Goal: Transaction & Acquisition: Download file/media

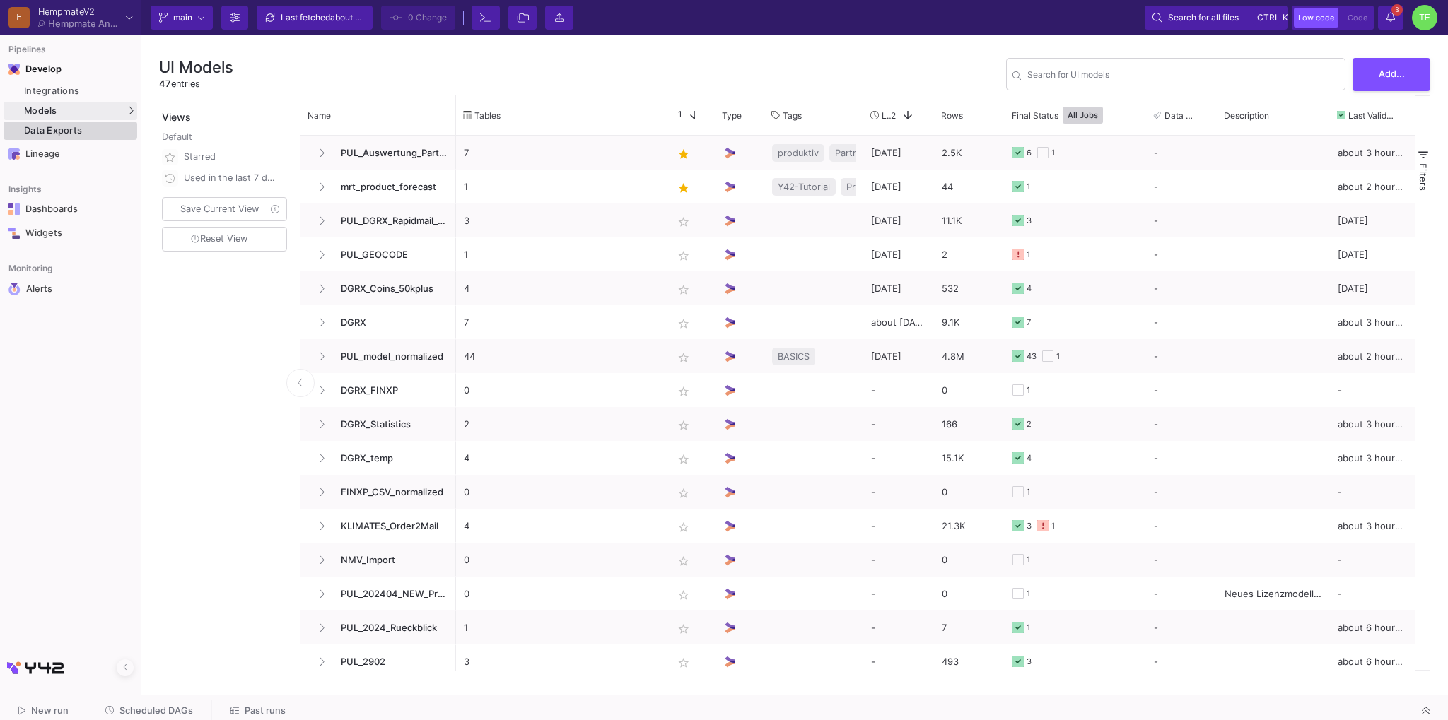
click at [78, 131] on div "Data Exports" at bounding box center [79, 130] width 110 height 11
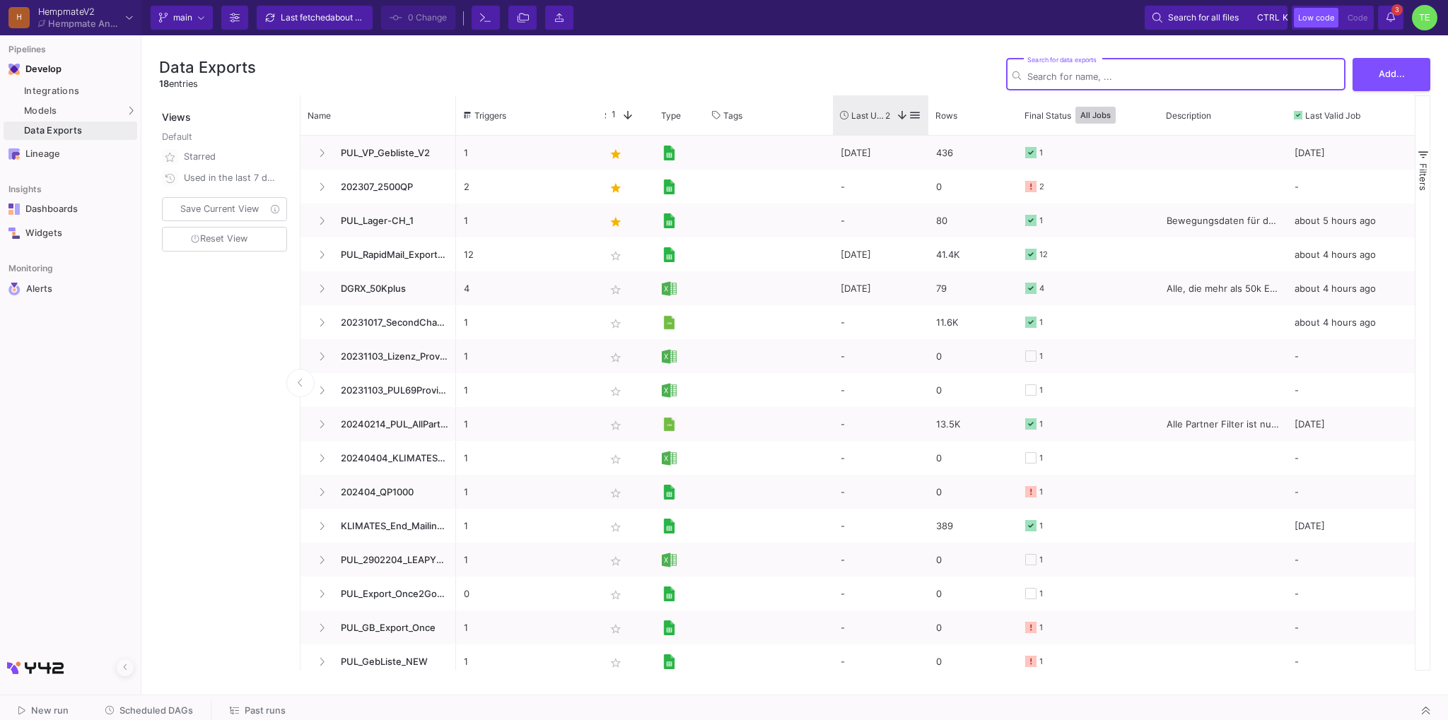
click at [877, 118] on span "Last Used" at bounding box center [868, 115] width 34 height 11
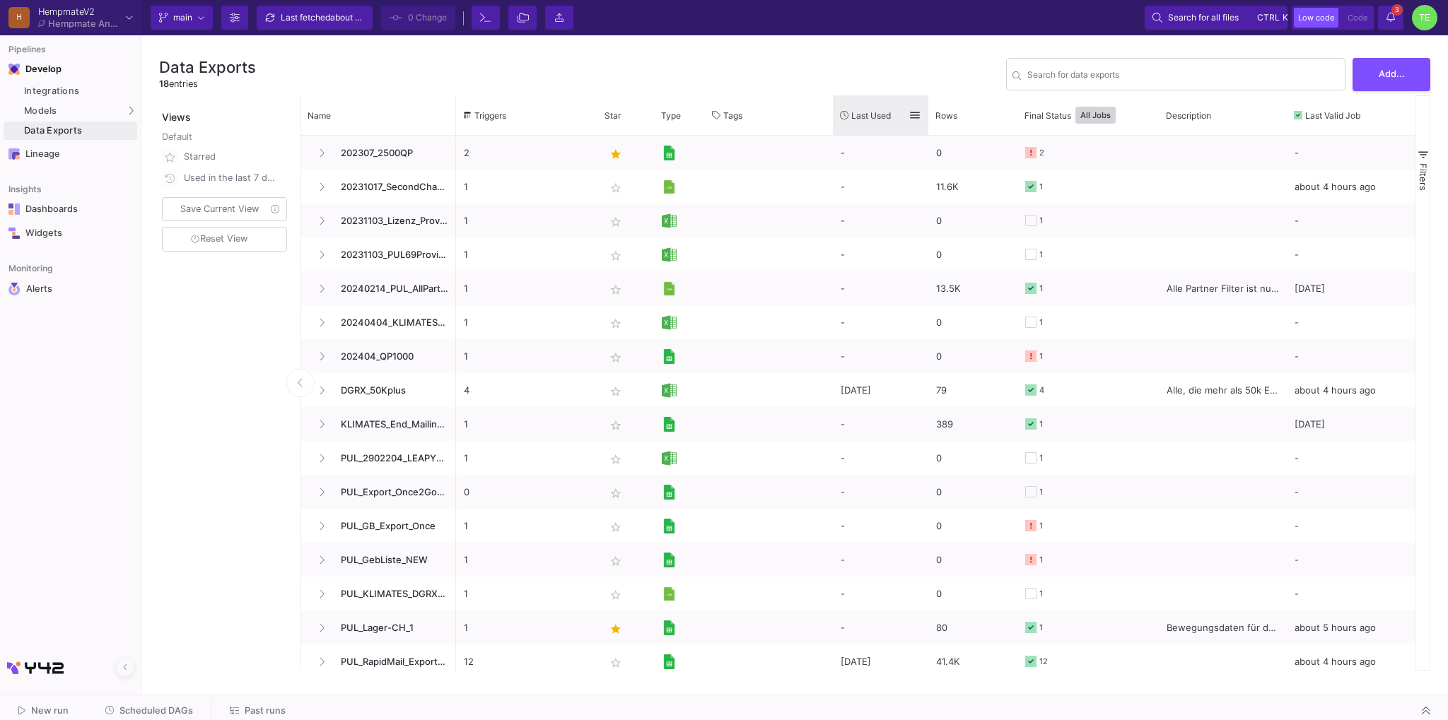
click at [877, 117] on span "Last Used" at bounding box center [871, 115] width 40 height 11
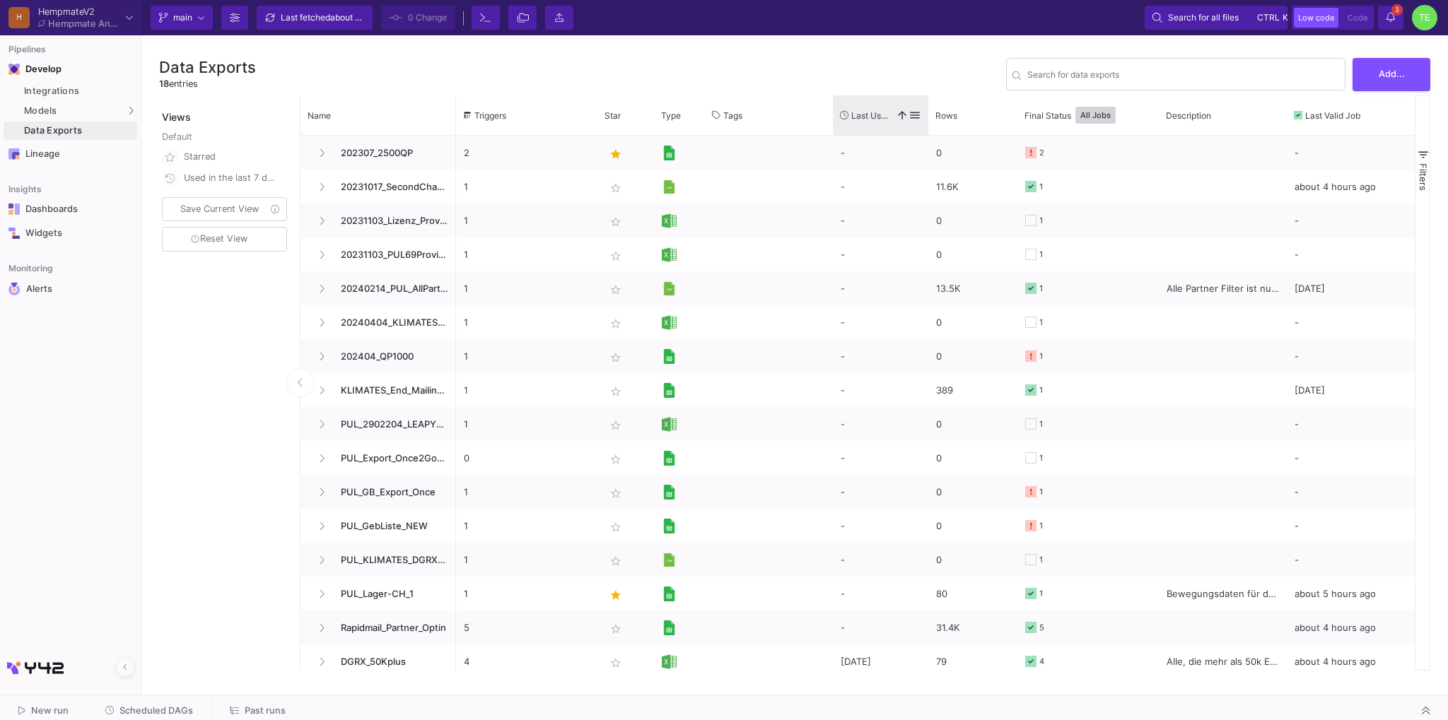
click at [877, 117] on span "Last Used" at bounding box center [870, 115] width 39 height 11
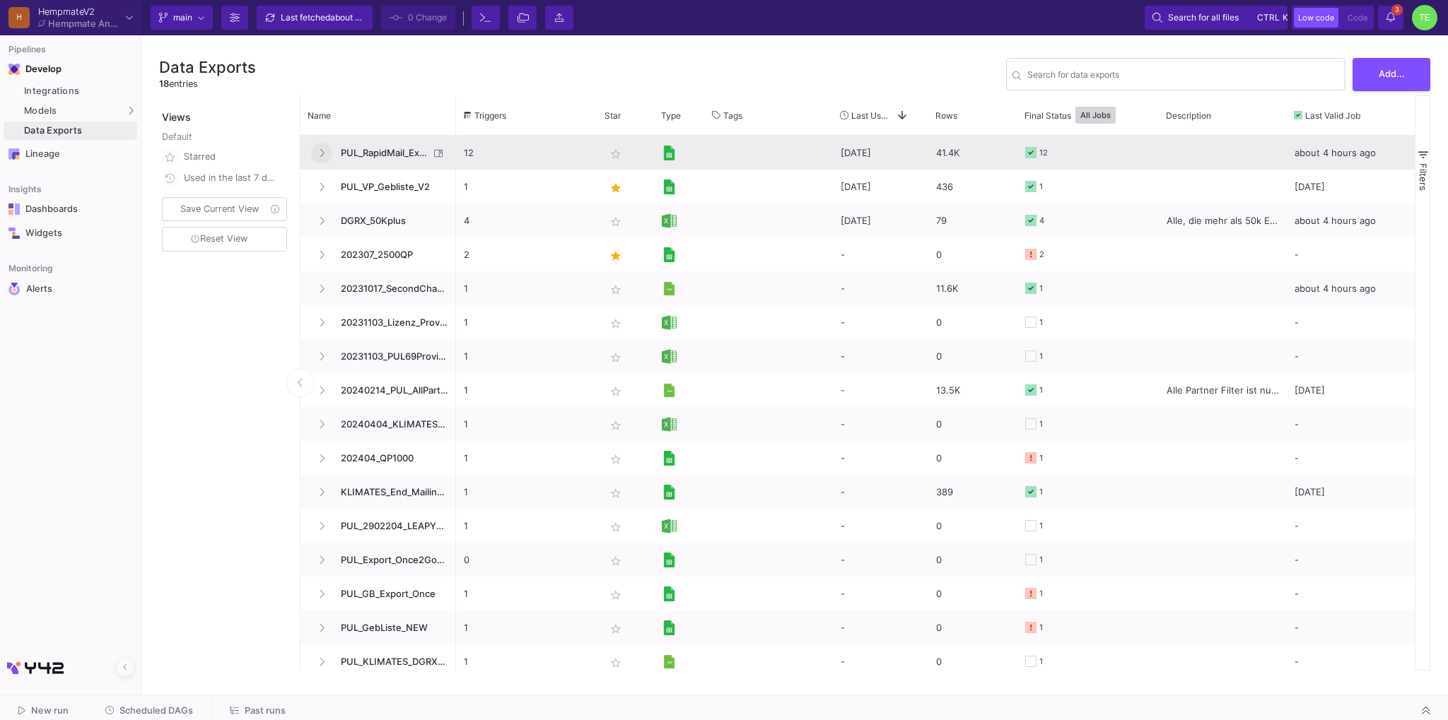
click at [320, 153] on icon "Press SPACE to select this row." at bounding box center [322, 152] width 6 height 9
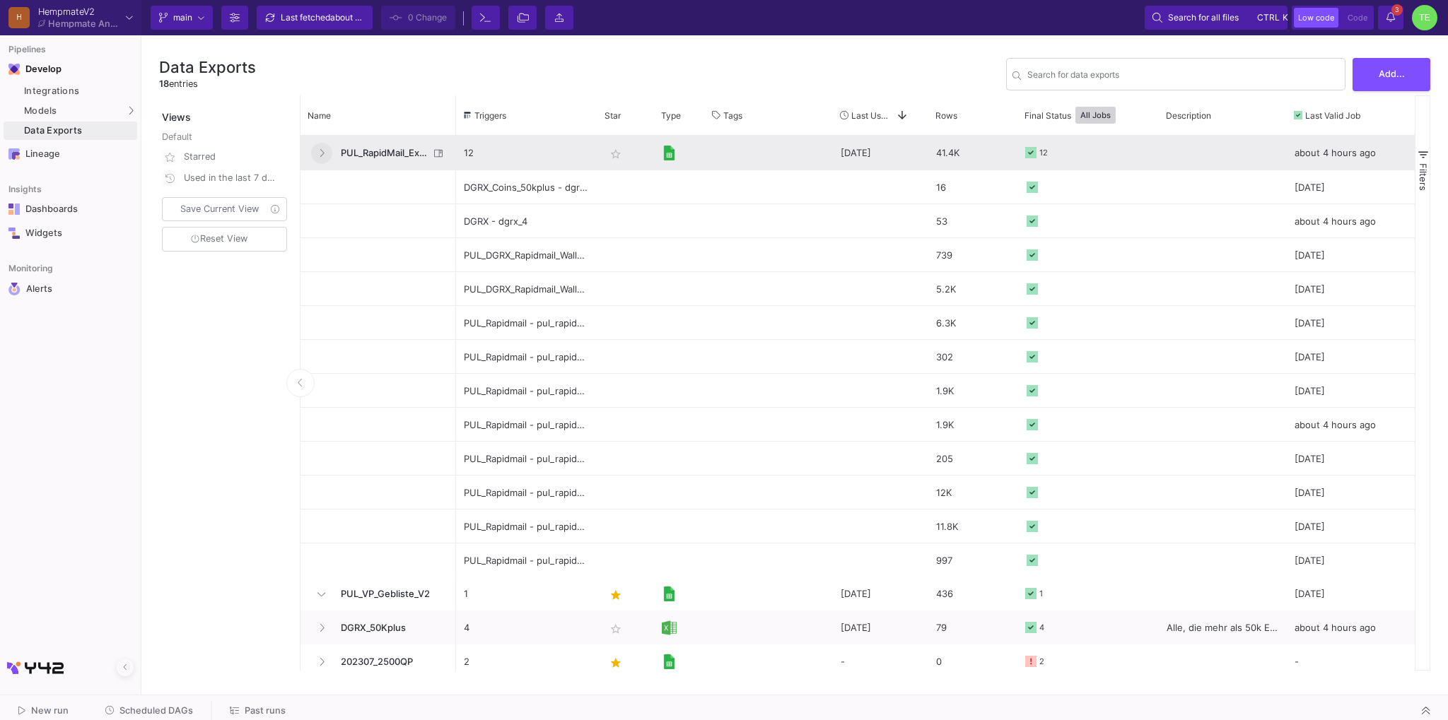
click at [321, 153] on icon "Press SPACE to select this row." at bounding box center [322, 152] width 6 height 9
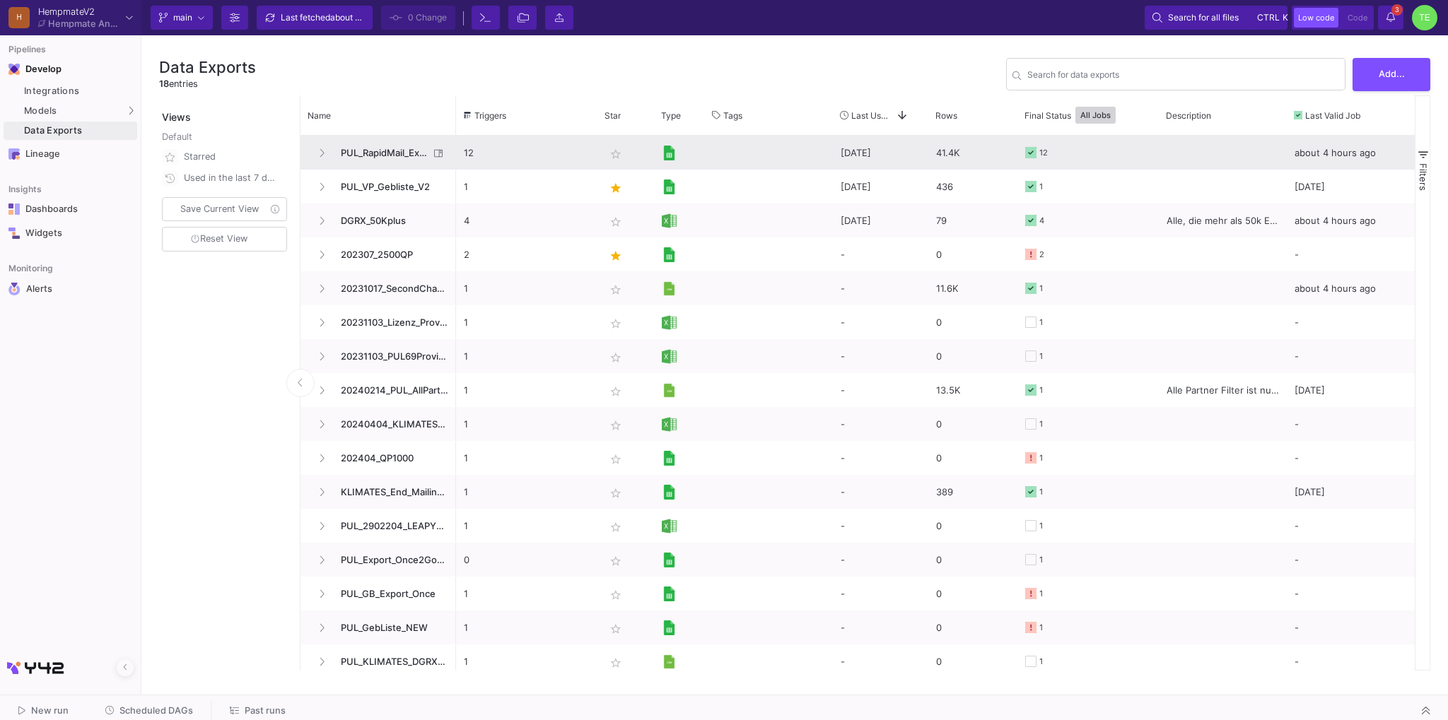
click at [358, 151] on span "PUL_RapidMail_Export2024" at bounding box center [380, 152] width 97 height 33
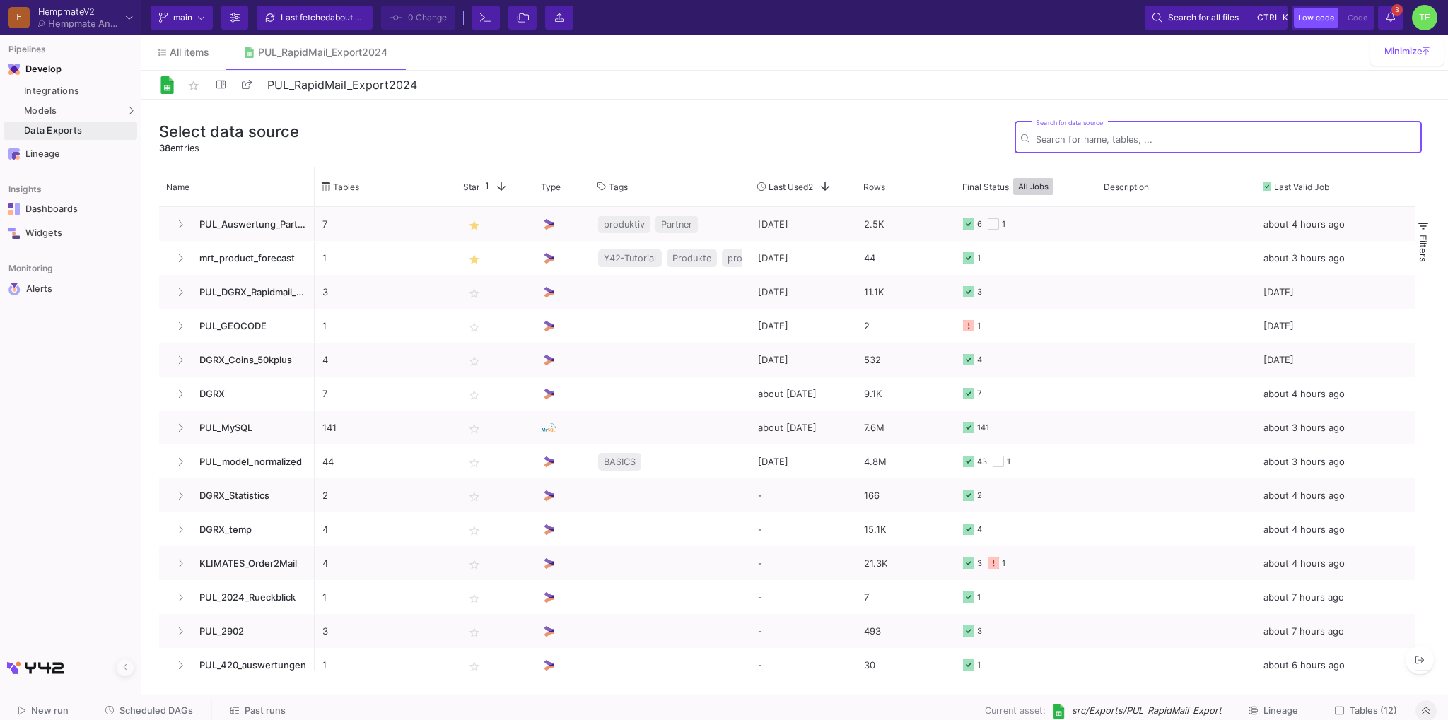
click at [1425, 711] on icon at bounding box center [1426, 710] width 8 height 9
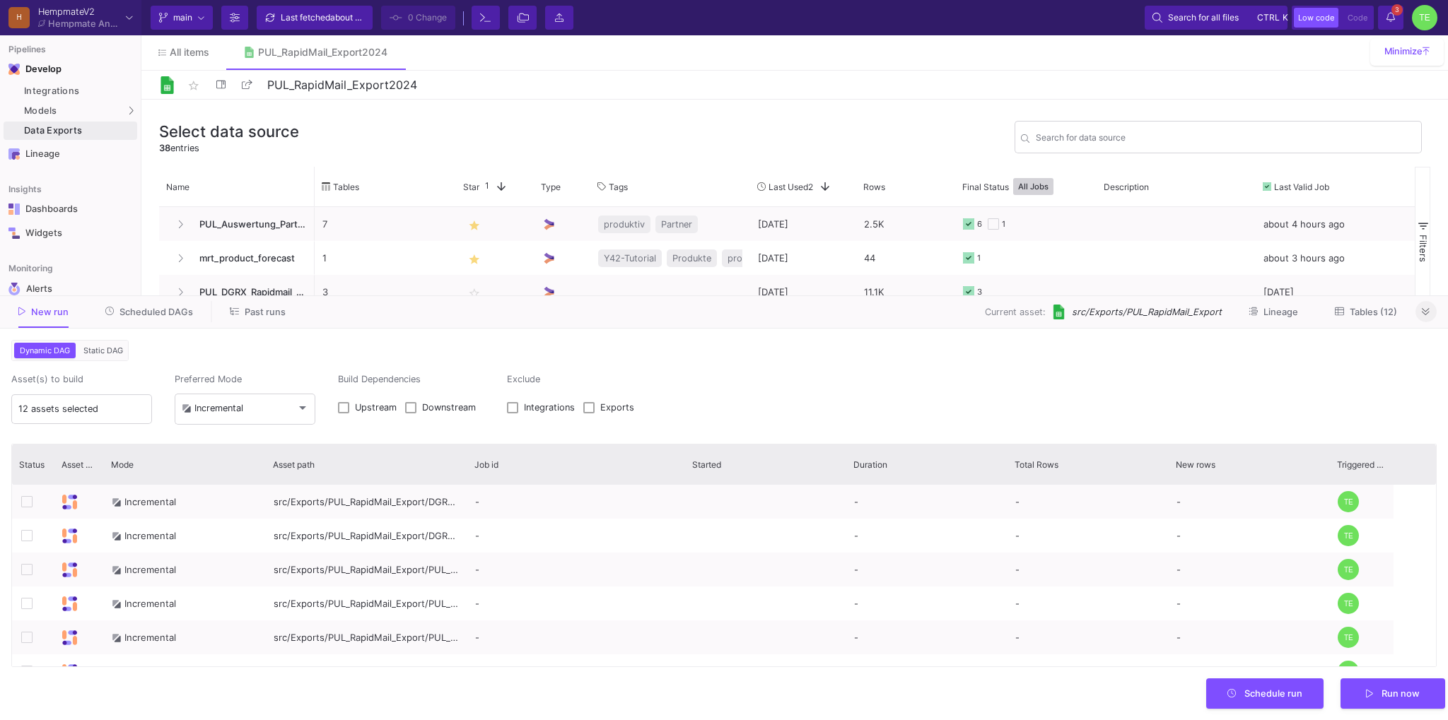
click at [160, 315] on span "Scheduled DAGs" at bounding box center [156, 312] width 74 height 11
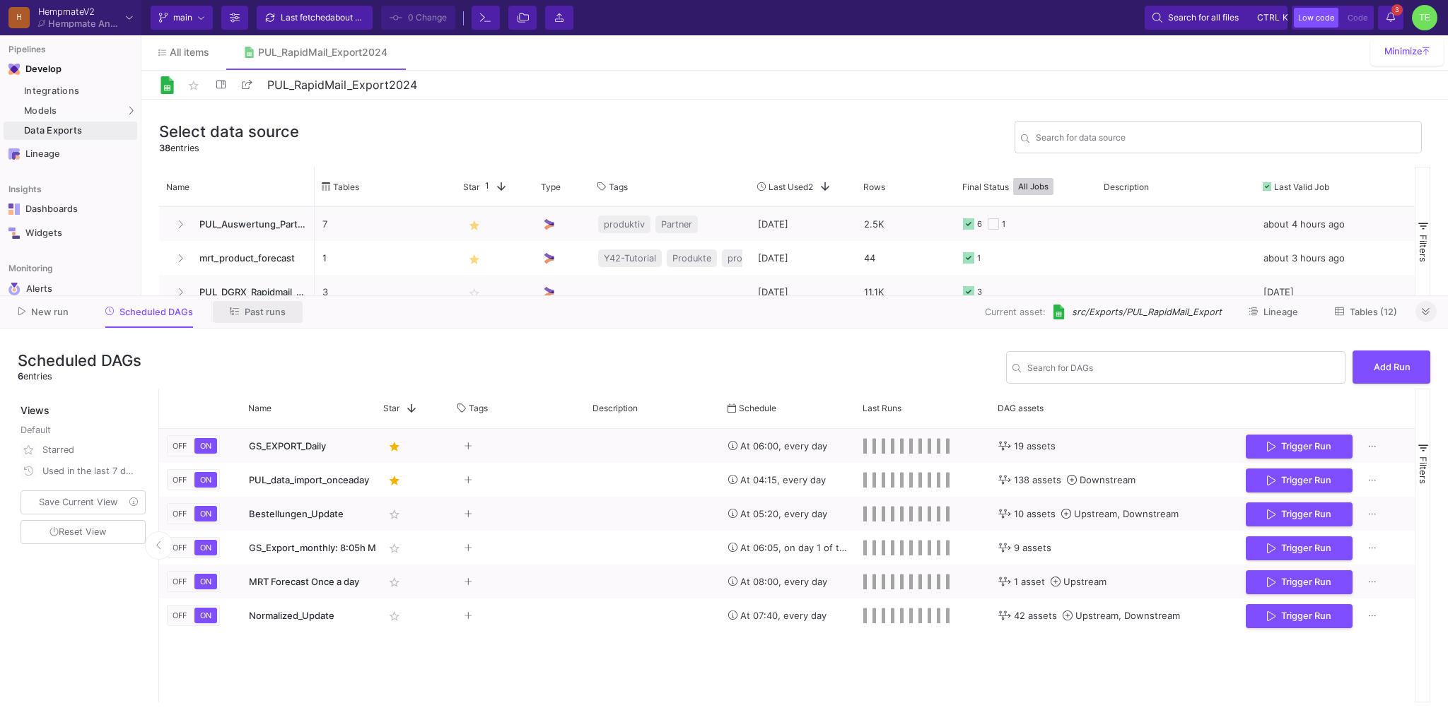
click at [273, 312] on span "Past runs" at bounding box center [265, 312] width 41 height 11
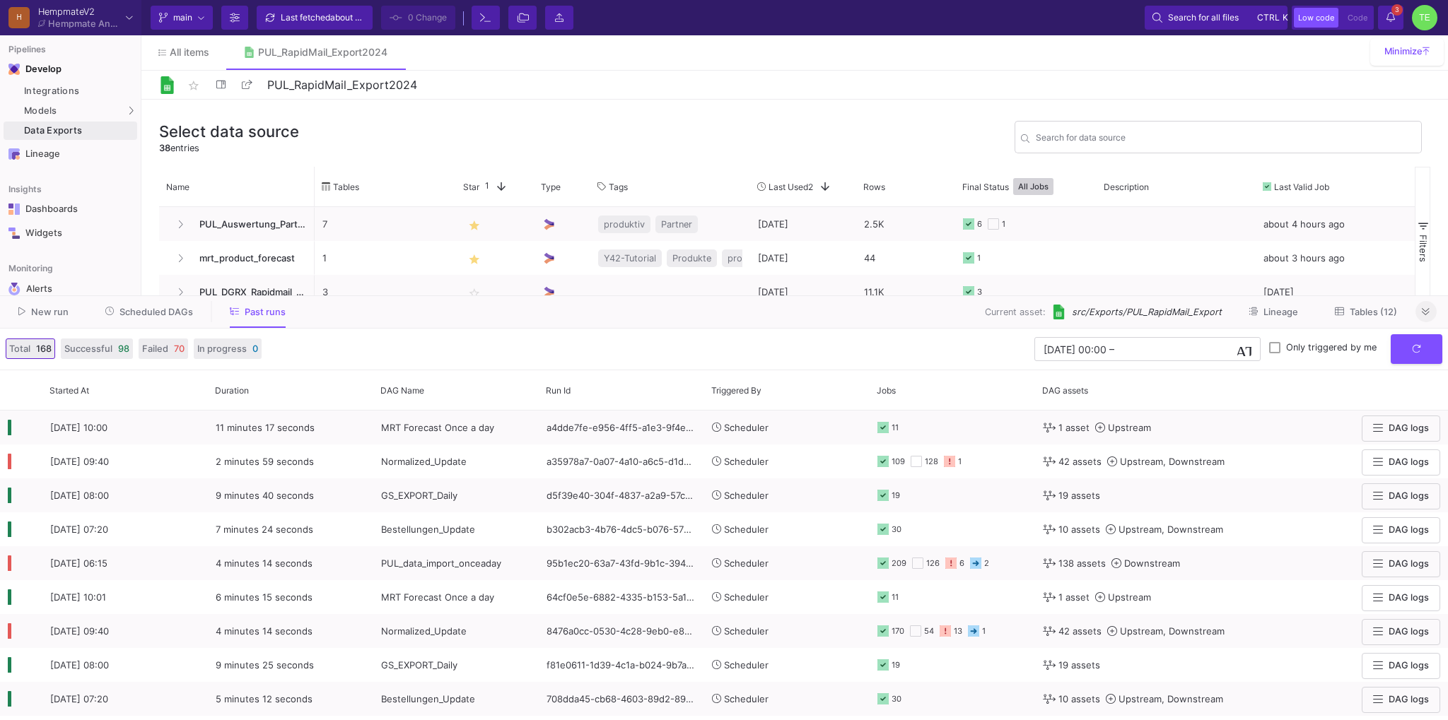
click at [19, 317] on fa-icon at bounding box center [21, 312] width 7 height 11
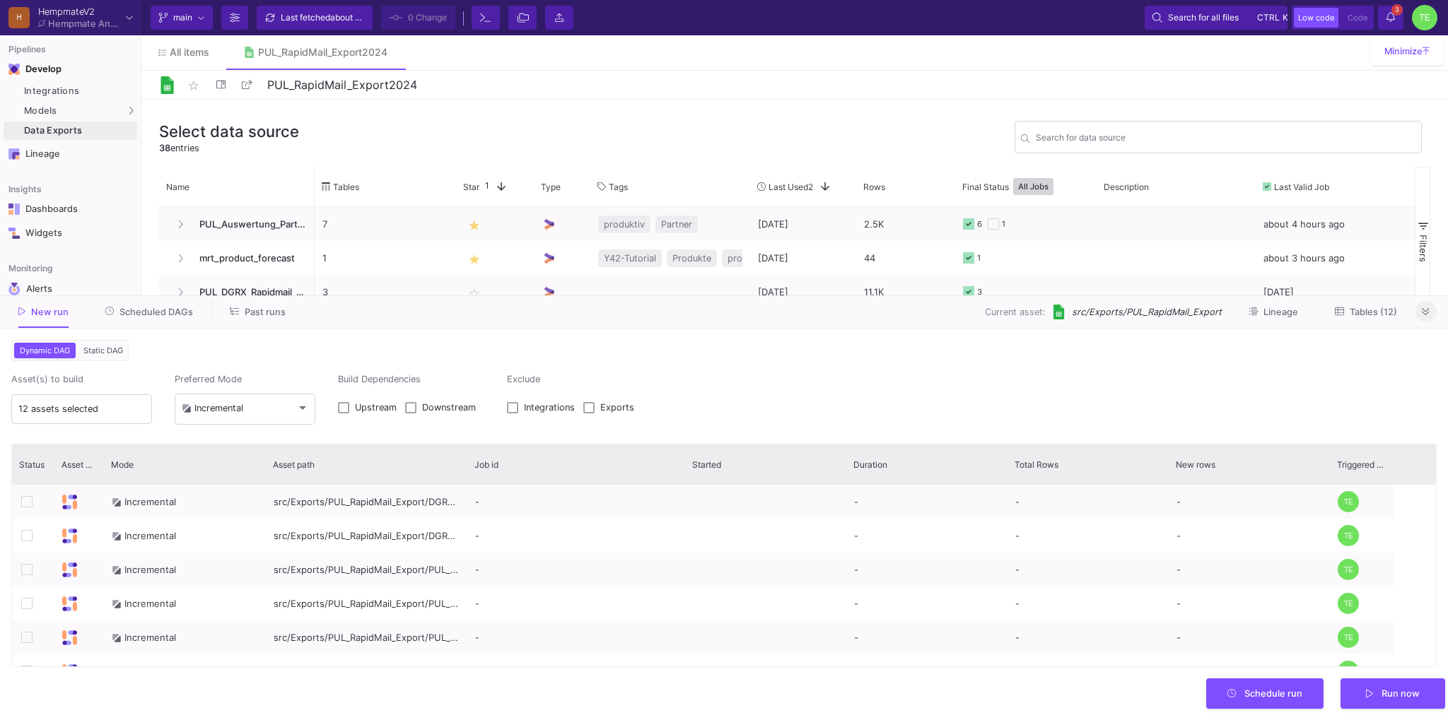
click at [352, 403] on label "Upstream" at bounding box center [371, 409] width 67 height 14
click at [344, 414] on input "Upstream" at bounding box center [343, 414] width 1 height 1
checkbox input "true"
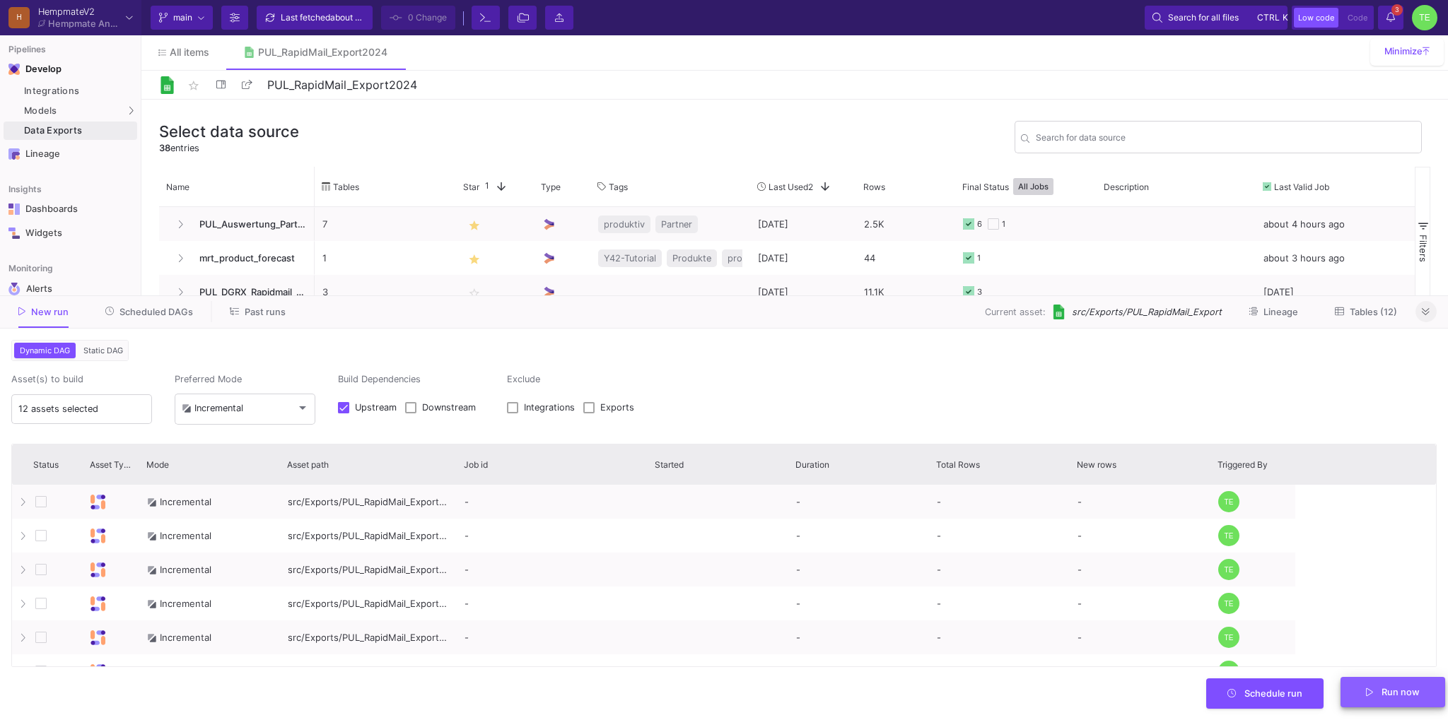
click at [1395, 694] on span "Run now" at bounding box center [1400, 692] width 38 height 11
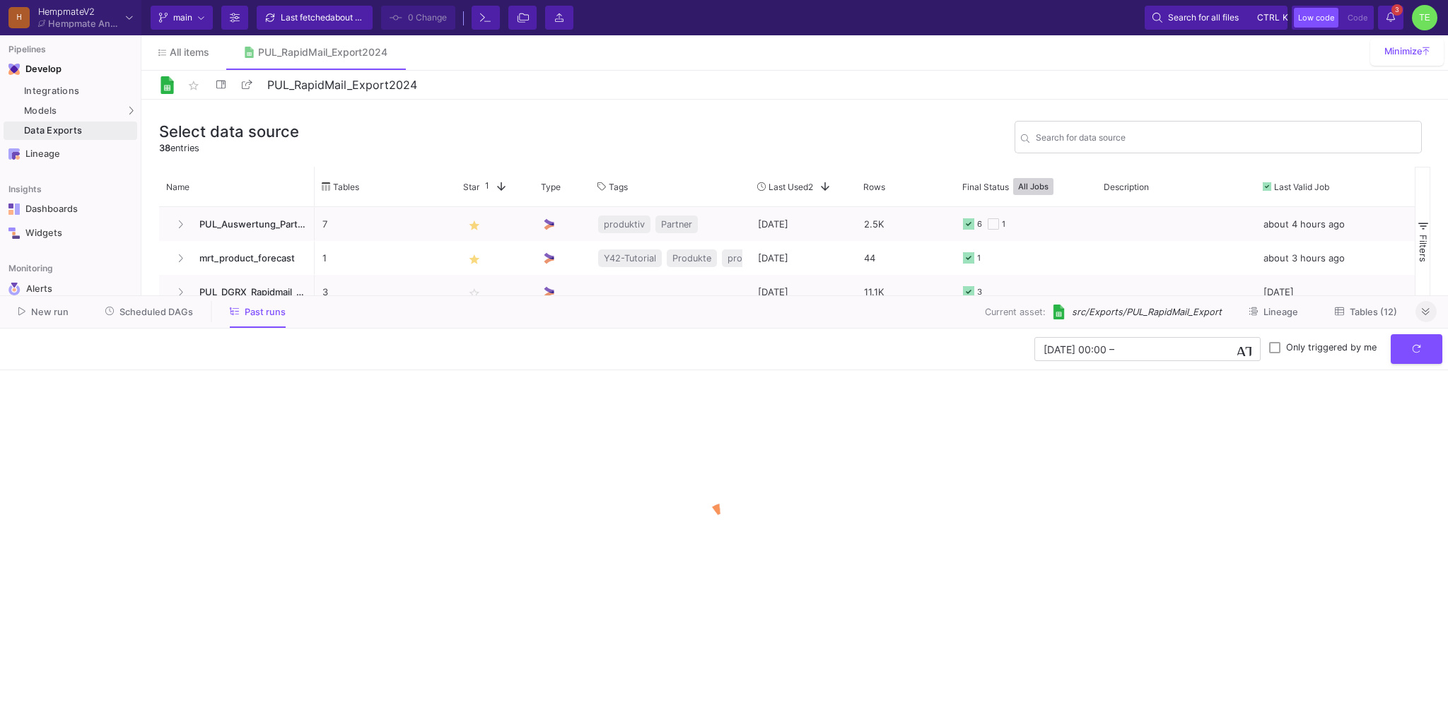
click at [1345, 315] on span "Tables (12)" at bounding box center [1366, 311] width 62 height 11
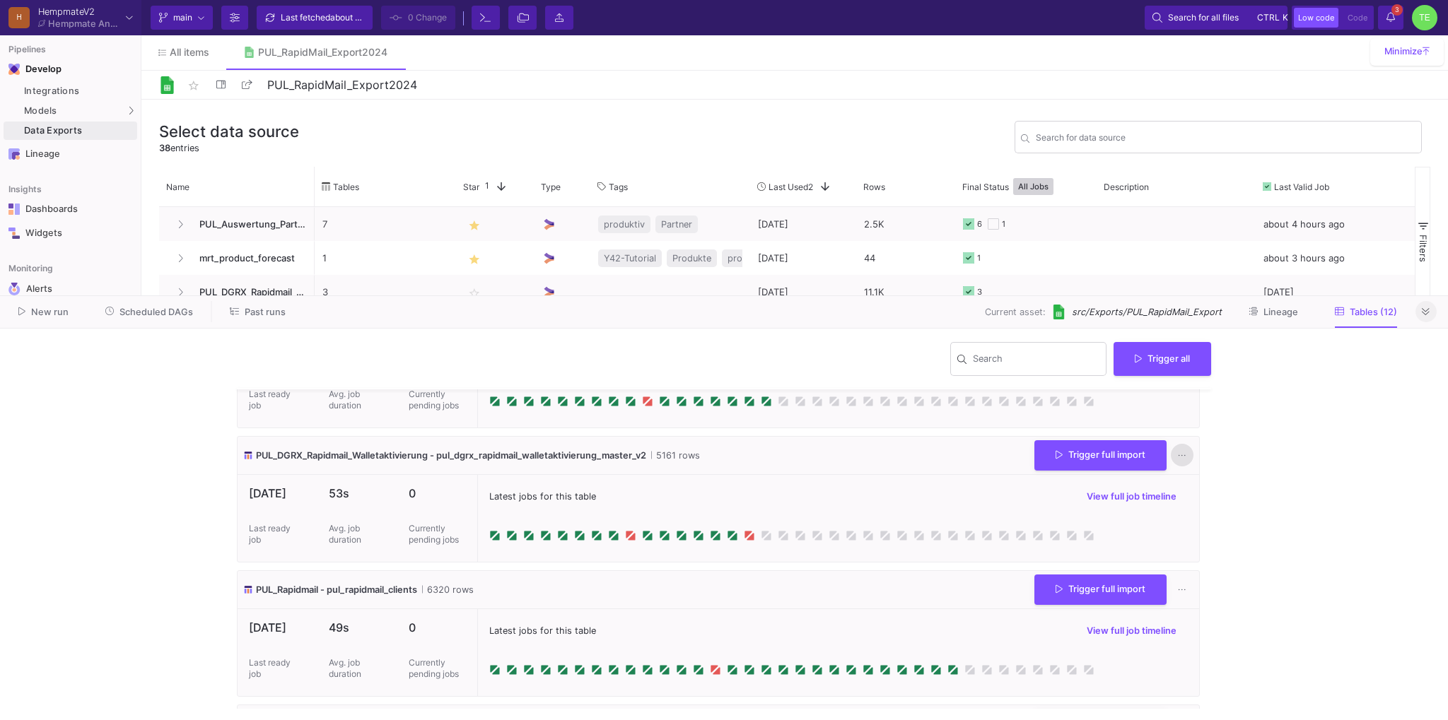
click at [1186, 455] on button at bounding box center [1182, 456] width 23 height 23
click at [1205, 518] on link "Download CSV" at bounding box center [1225, 523] width 108 height 34
